Goal: Check status: Check status

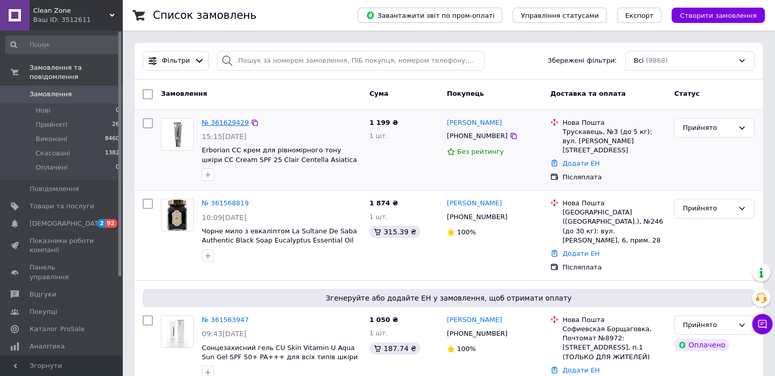
click at [225, 123] on link "№ 361629429" at bounding box center [225, 123] width 47 height 8
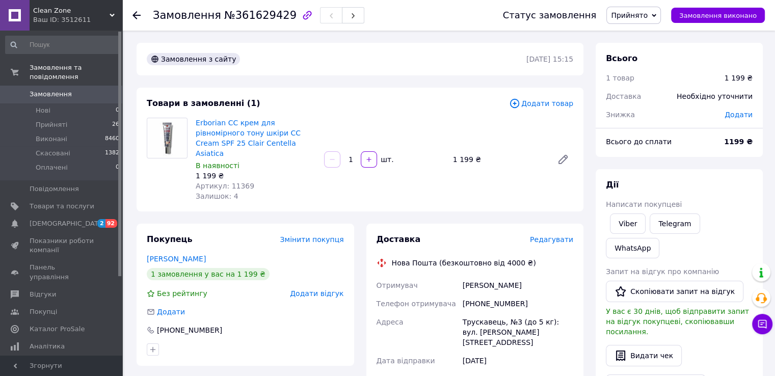
click at [134, 13] on icon at bounding box center [136, 15] width 8 height 8
